Goal: Information Seeking & Learning: Learn about a topic

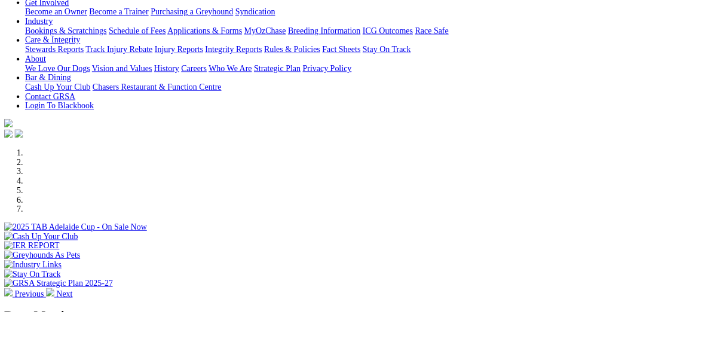
scroll to position [274, 0]
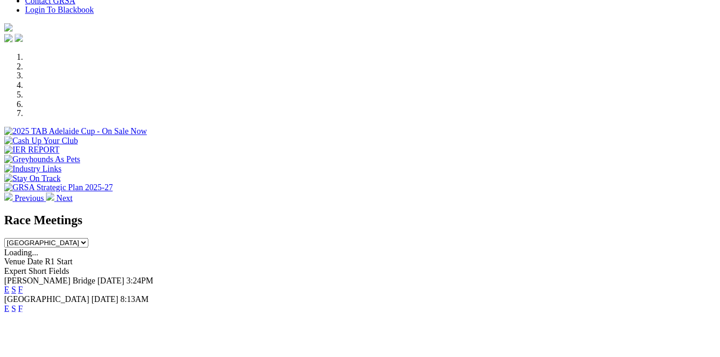
scroll to position [332, 0]
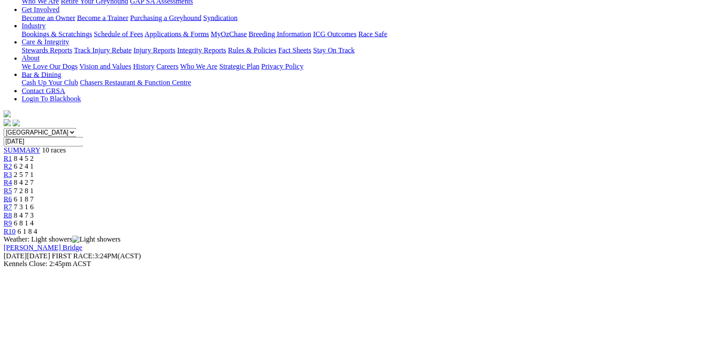
scroll to position [221, 0]
